Goal: Navigation & Orientation: Find specific page/section

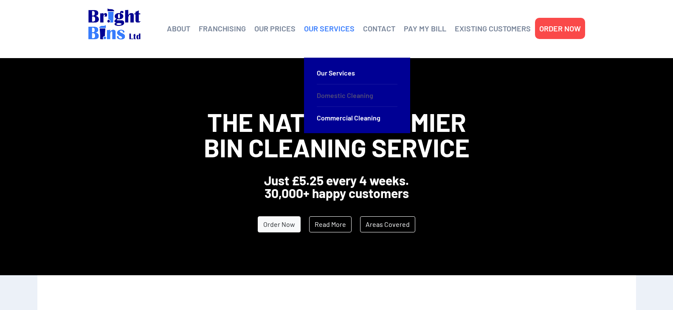
click at [333, 92] on link "Domestic Cleaning" at bounding box center [357, 95] width 81 height 22
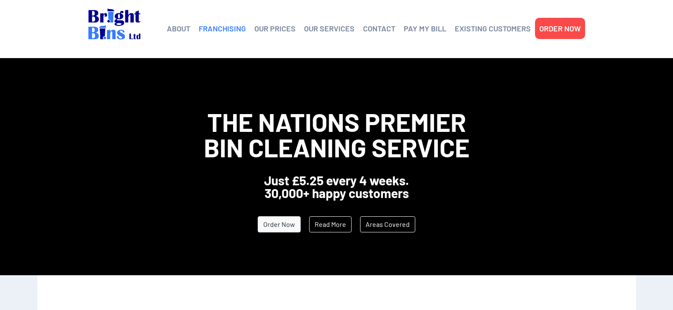
click at [211, 30] on link "FRANCHISING" at bounding box center [222, 28] width 47 height 13
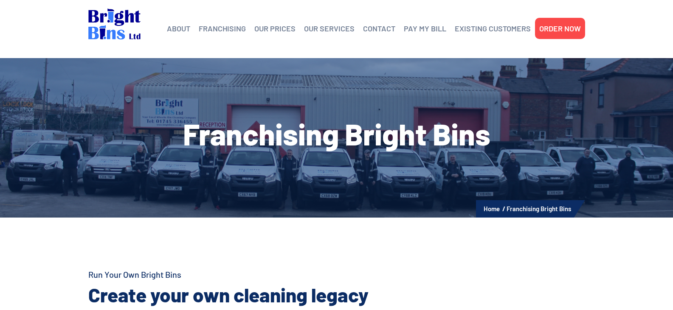
click at [120, 27] on img at bounding box center [114, 23] width 52 height 31
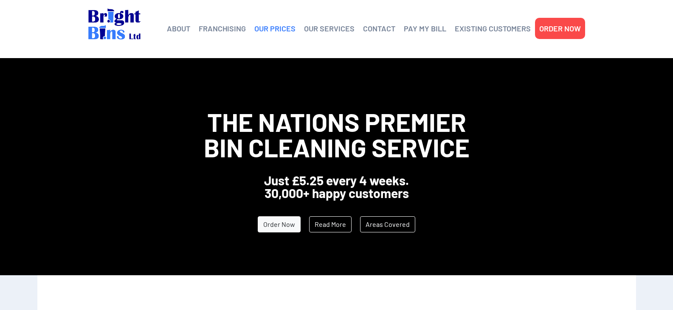
click at [279, 31] on link "OUR PRICES" at bounding box center [274, 28] width 41 height 13
